Goal: Information Seeking & Learning: Learn about a topic

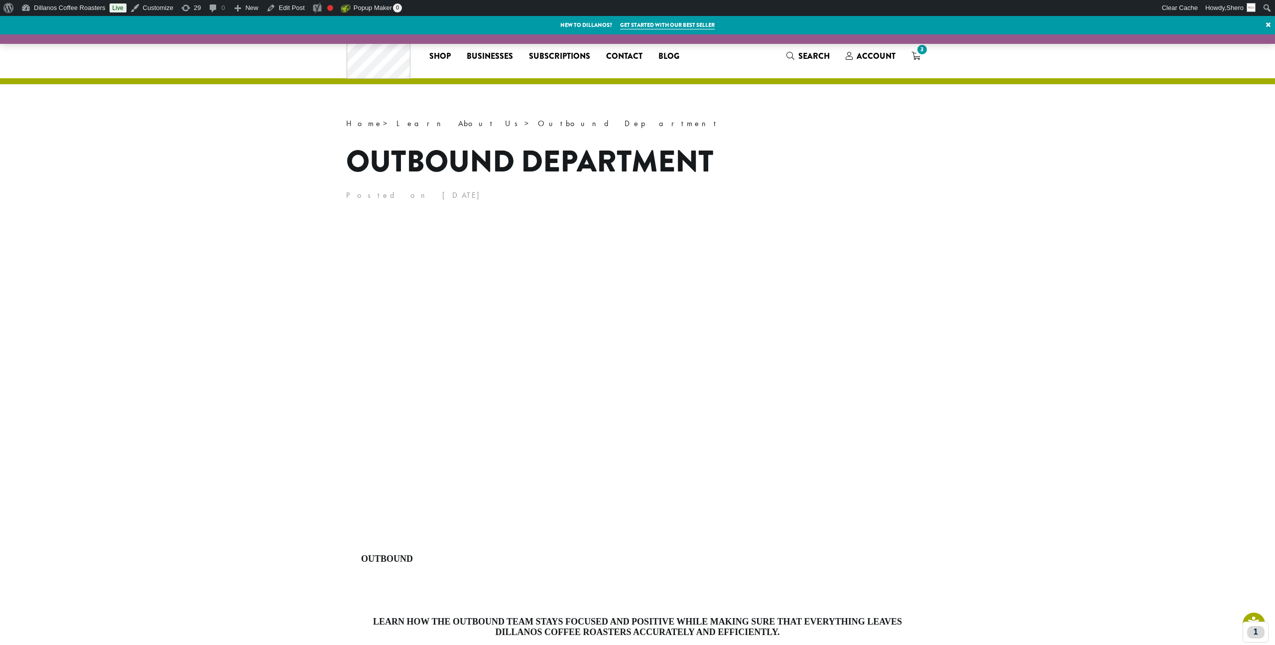
click at [1091, 340] on main "Home > Learn About Us > Outbound Department Outbound Department Posted on Decem…" at bounding box center [637, 514] width 1275 height 796
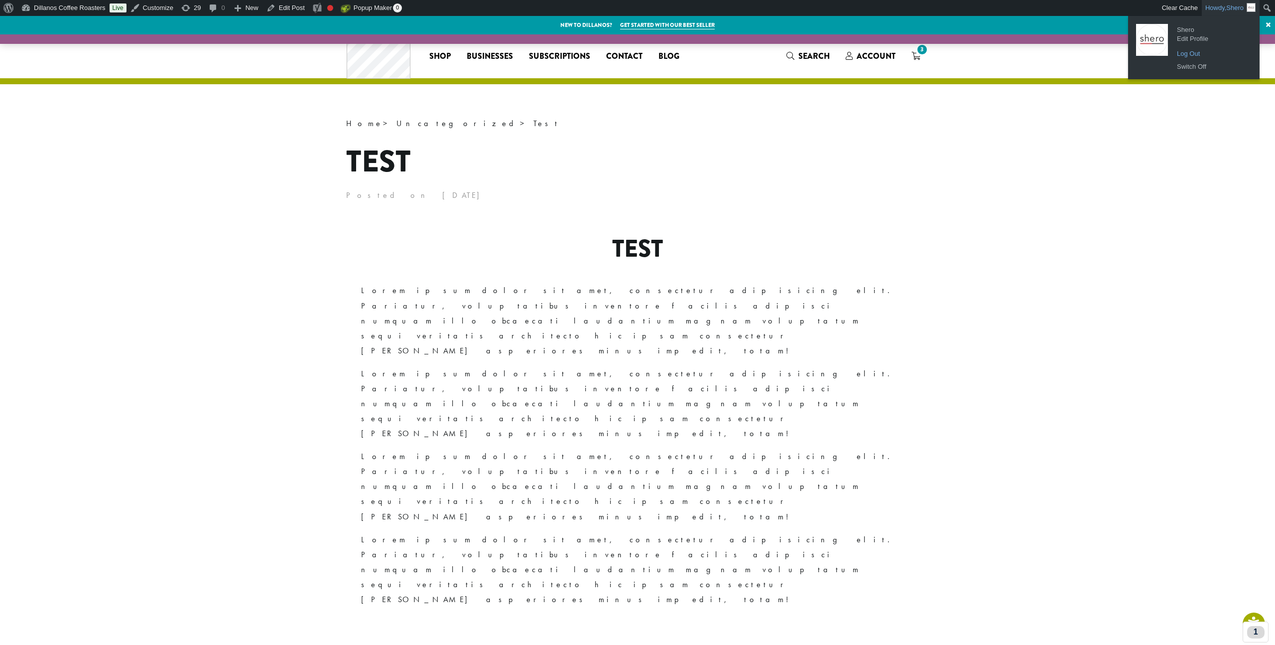
click at [1192, 56] on link "Log Out" at bounding box center [1212, 53] width 80 height 13
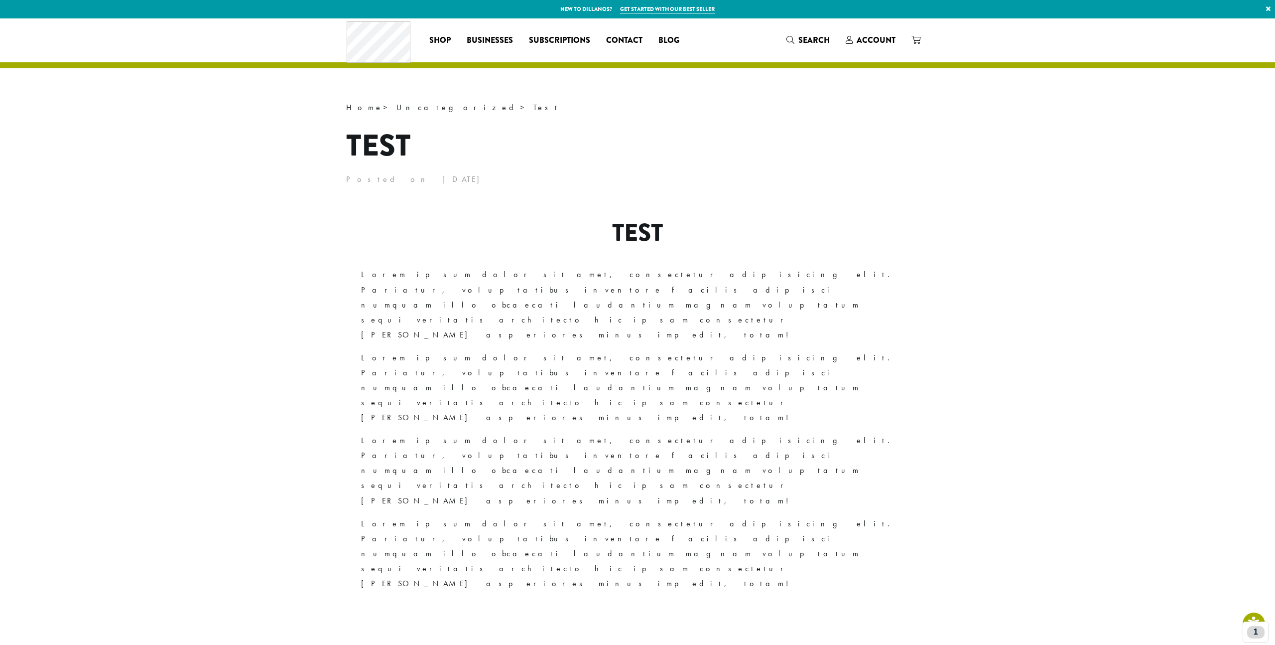
click at [396, 234] on div "Test" at bounding box center [637, 235] width 553 height 33
click at [178, 175] on main "Home > Uncategorized > Test Test Posted on March 25, 2019 Test Lorem ipsum dolo…" at bounding box center [637, 361] width 1275 height 523
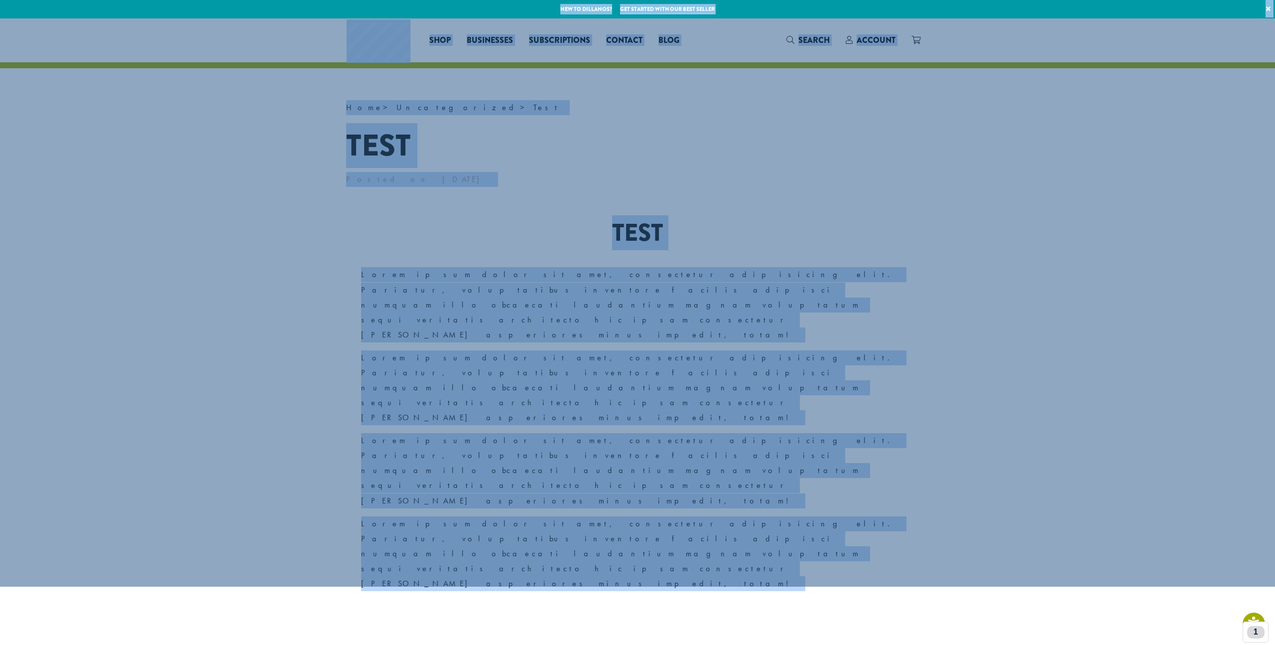
drag, startPoint x: 377, startPoint y: 76, endPoint x: 960, endPoint y: 579, distance: 770.0
click at [960, 579] on div "New to Dillanos? Get started with our best seller × Shop All Coffee Drink Ingre…" at bounding box center [637, 383] width 1275 height 766
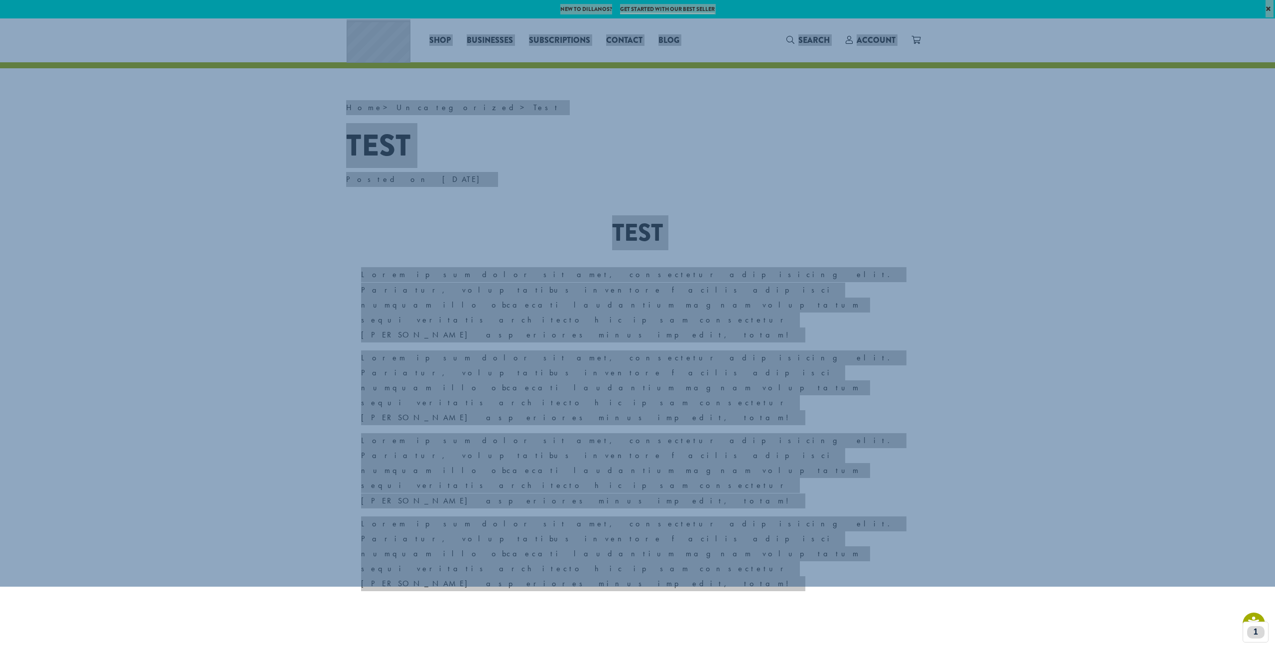
click at [599, 350] on p "Lorem ipsum dolor sit amet, consectetur adipisicing elit. Pariatur, voluptatibu…" at bounding box center [637, 387] width 553 height 75
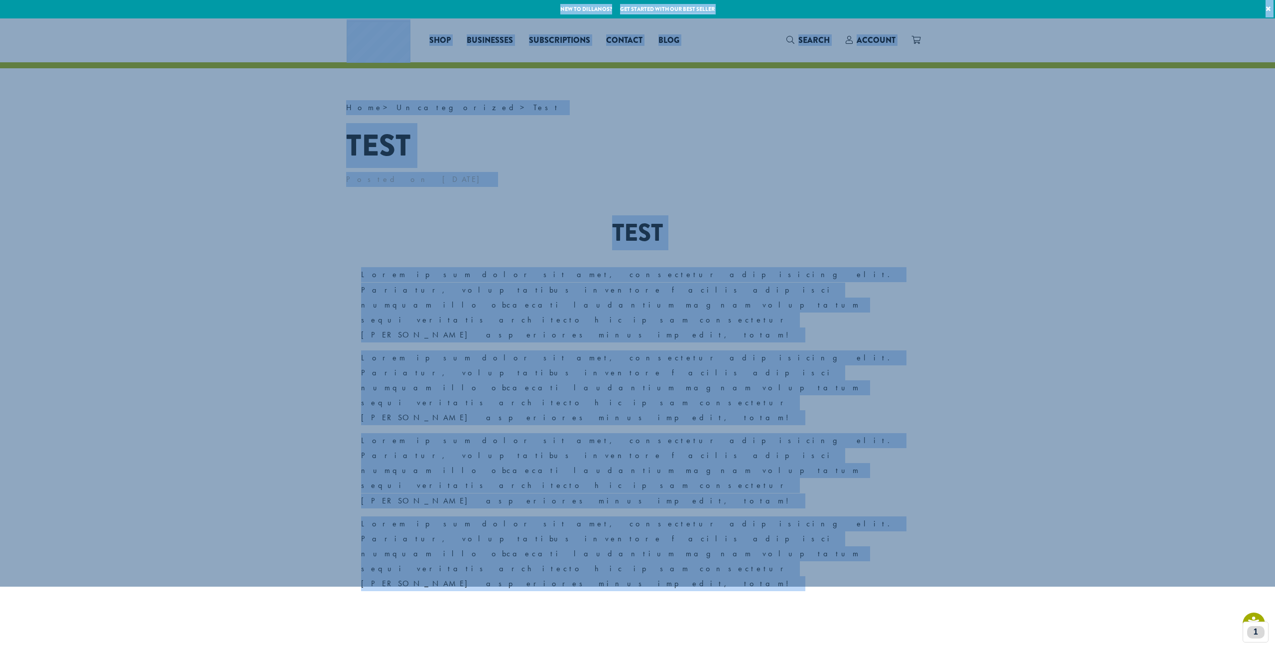
click at [599, 350] on p "Lorem ipsum dolor sit amet, consectetur adipisicing elit. Pariatur, voluptatibu…" at bounding box center [637, 387] width 553 height 75
click at [622, 285] on p "Lorem ipsum dolor sit amet, consectetur adipisicing elit. Pariatur, voluptatibu…" at bounding box center [637, 304] width 553 height 75
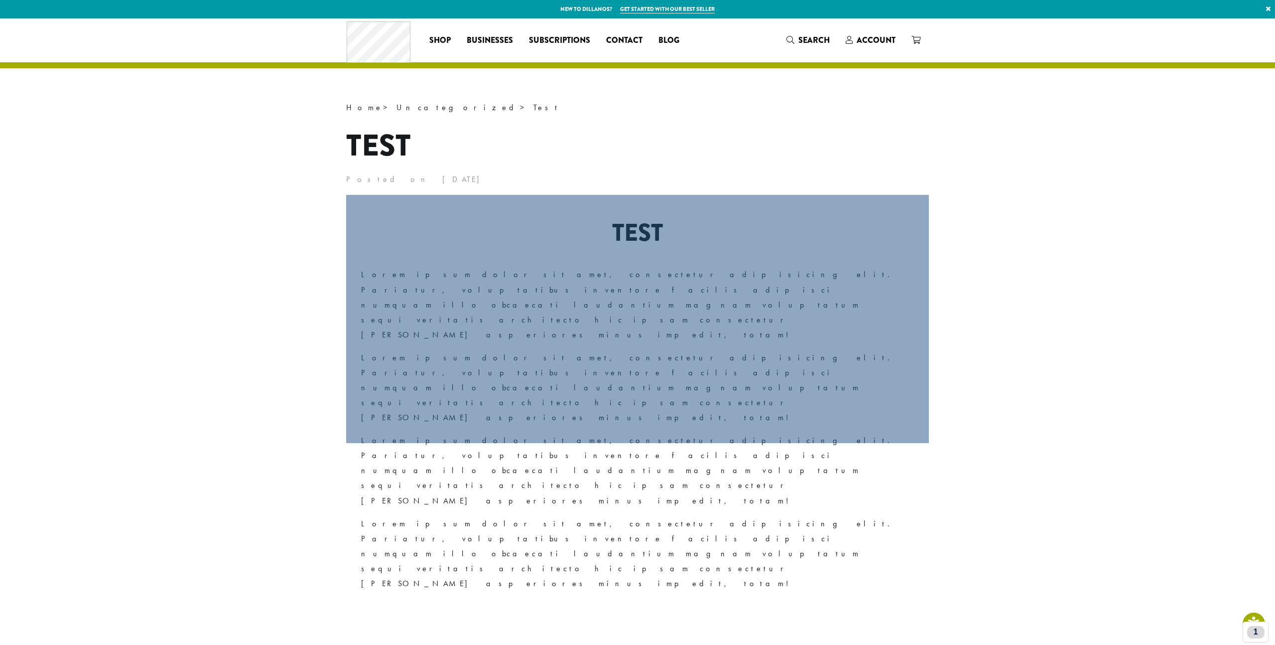
click at [578, 265] on div "Test Lorem ipsum dolor sit amet, consectetur adipisicing elit. Pariatur, volupt…" at bounding box center [637, 409] width 583 height 428
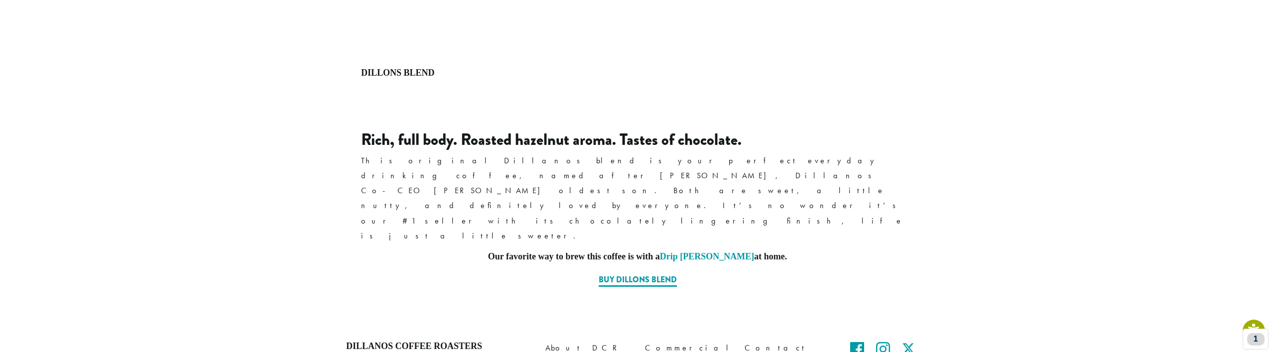
scroll to position [511, 0]
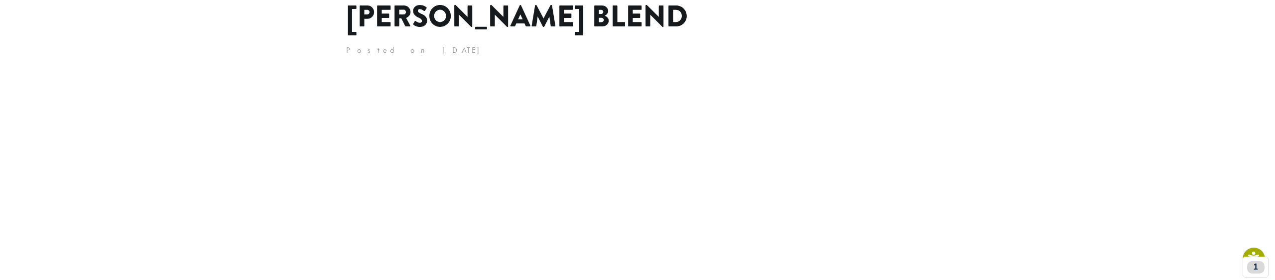
scroll to position [127, 0]
